Goal: Obtain resource: Obtain resource

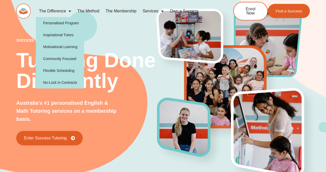
click at [53, 9] on link "The Difference" at bounding box center [55, 11] width 38 height 12
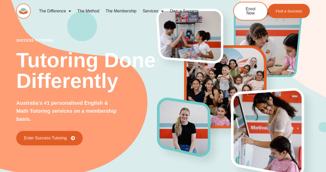
click at [53, 9] on link "The Difference" at bounding box center [55, 11] width 38 height 12
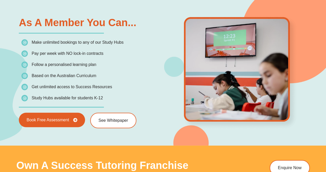
scroll to position [640, 0]
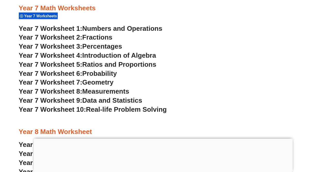
scroll to position [1548, 0]
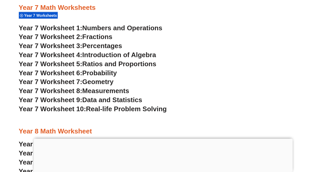
click at [134, 52] on span "Introduction of Algebra" at bounding box center [119, 55] width 74 height 8
